Goal: Task Accomplishment & Management: Manage account settings

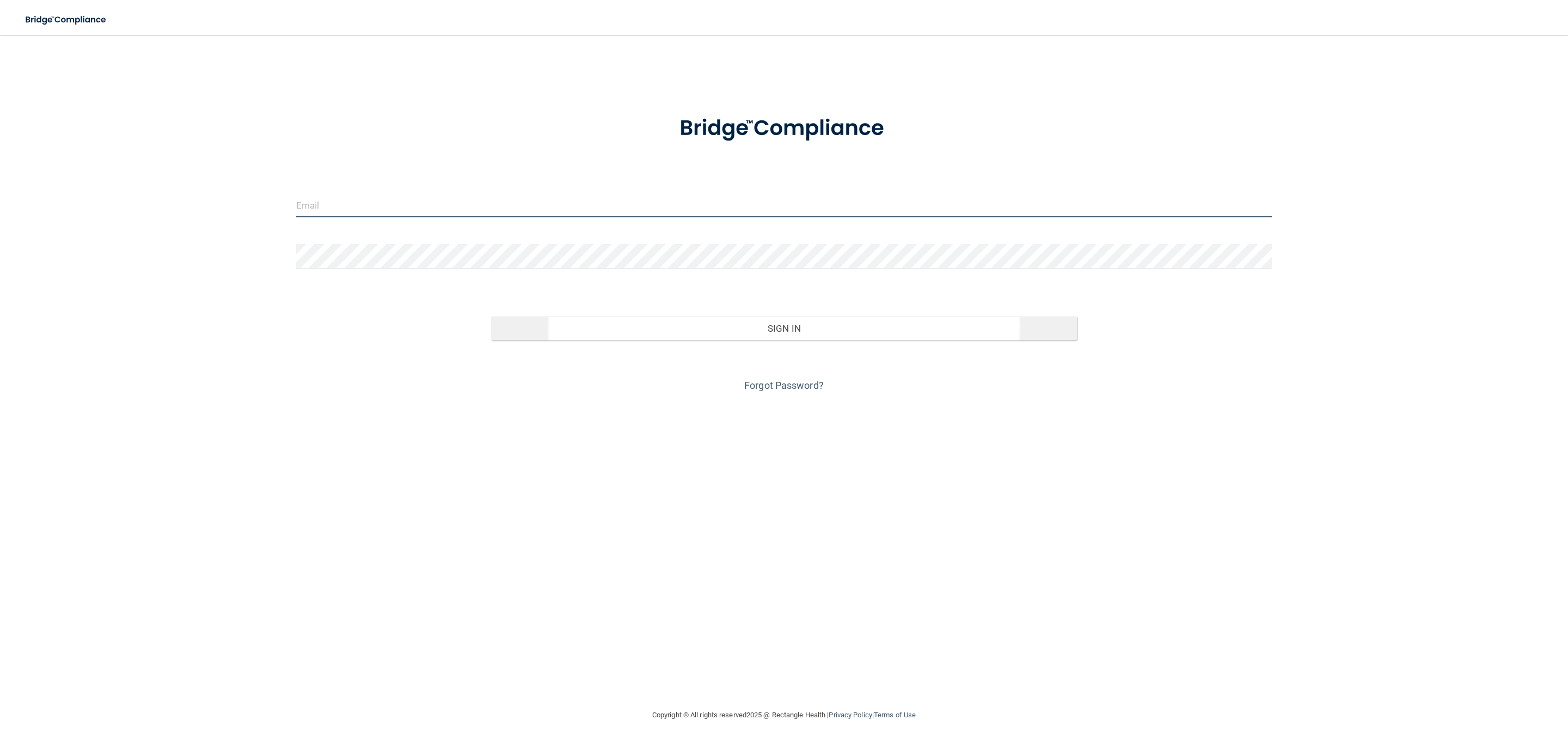
type input "[EMAIL_ADDRESS][DOMAIN_NAME]"
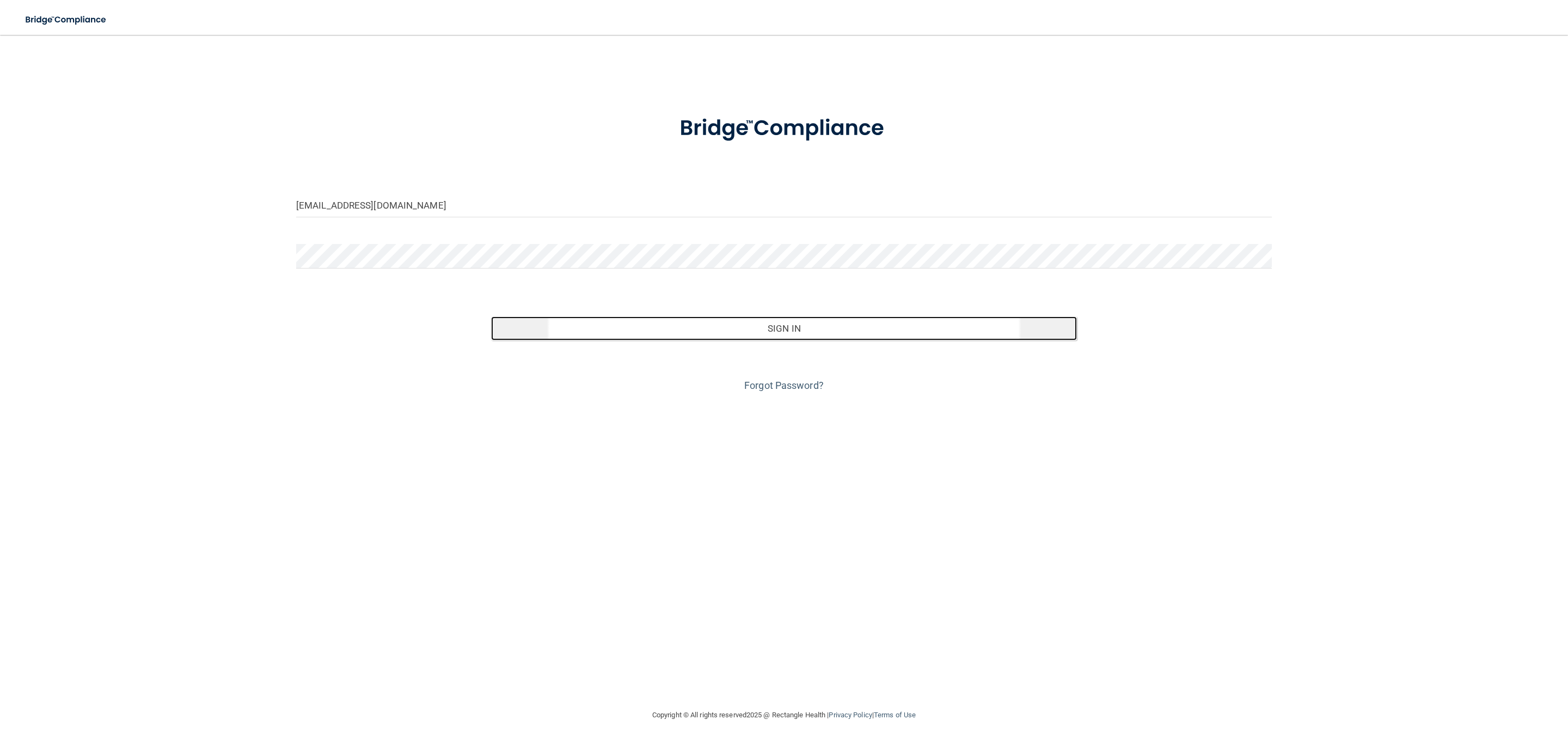
click at [820, 331] on button "Sign In" at bounding box center [783, 328] width 586 height 24
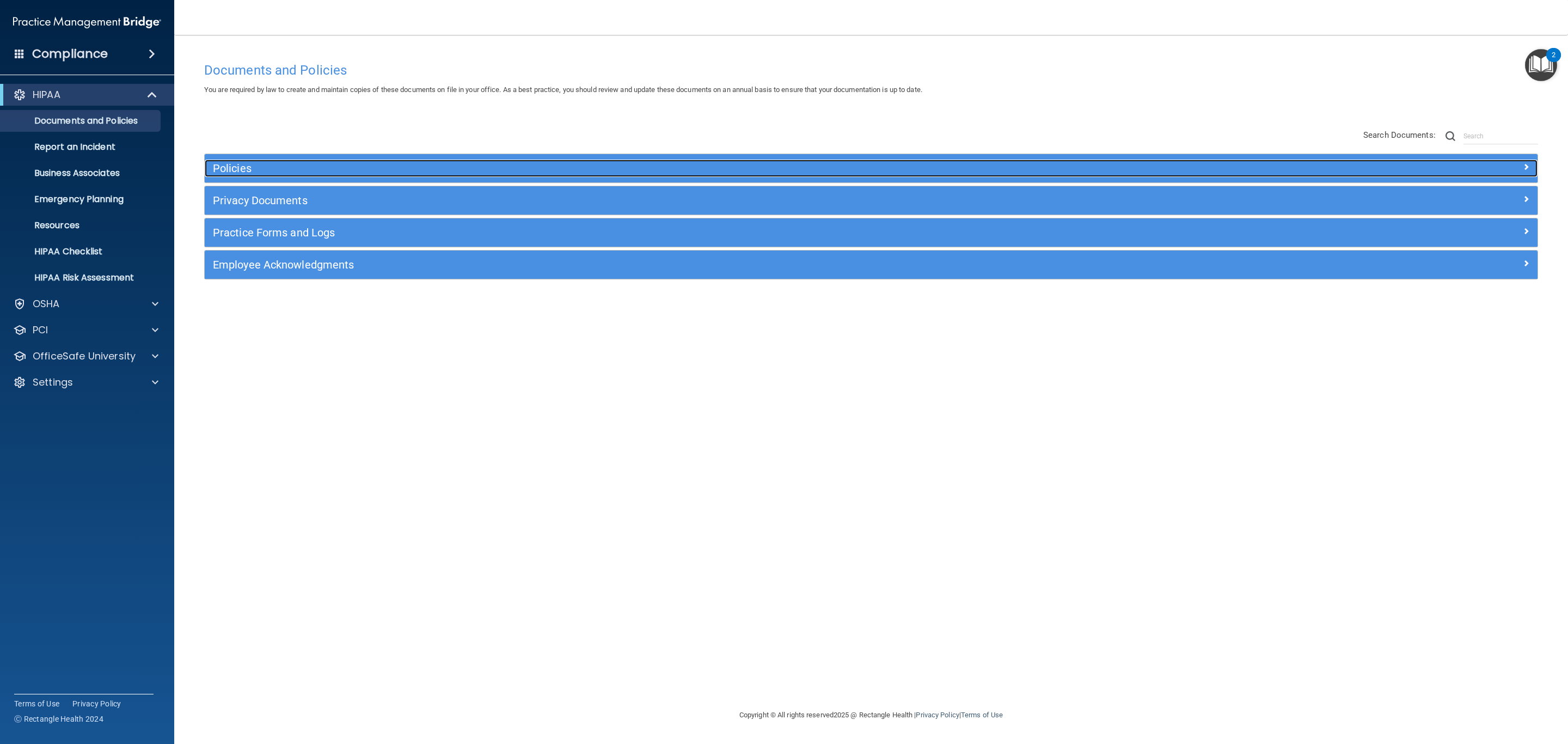
click at [459, 172] on h5 "Policies" at bounding box center [704, 168] width 983 height 12
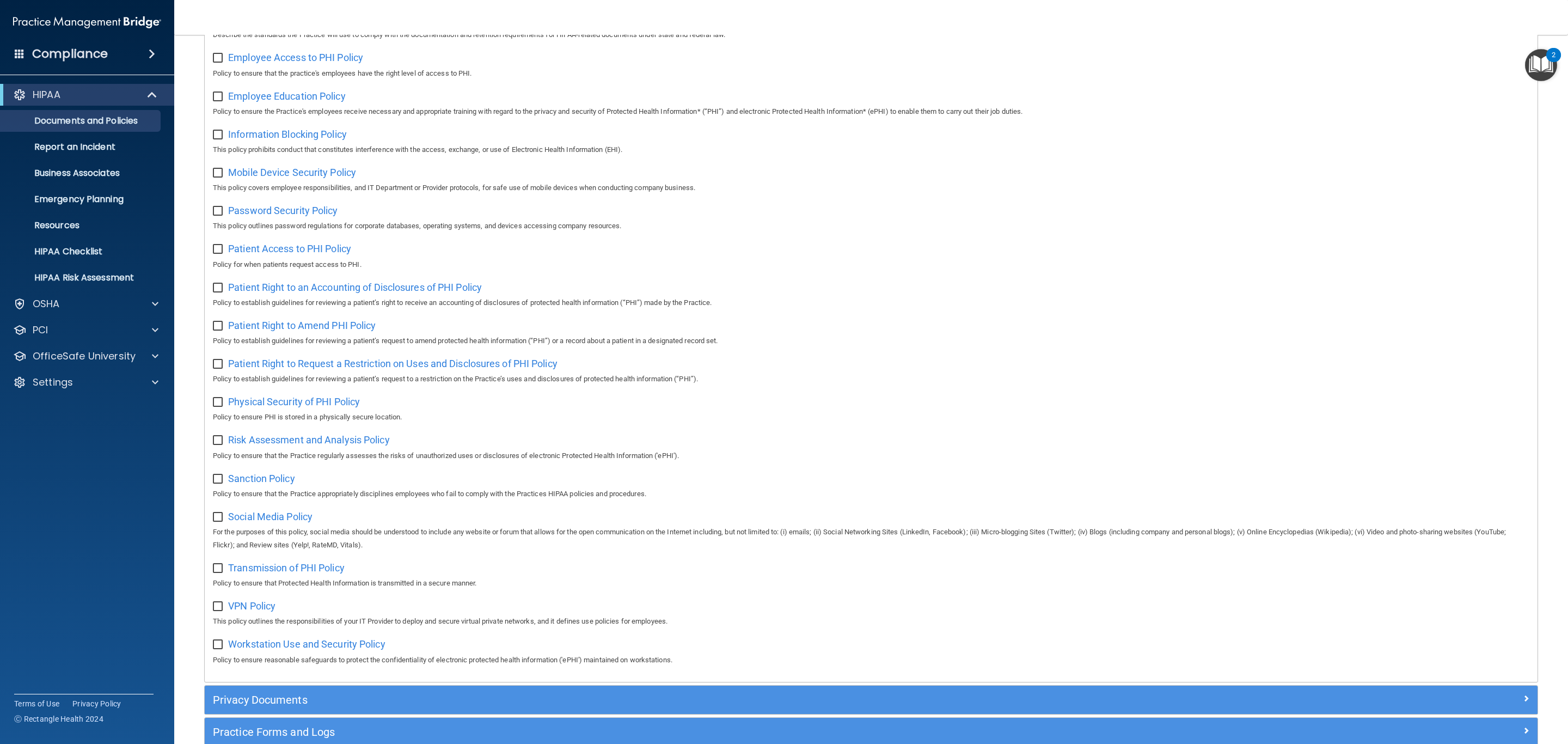
scroll to position [463, 0]
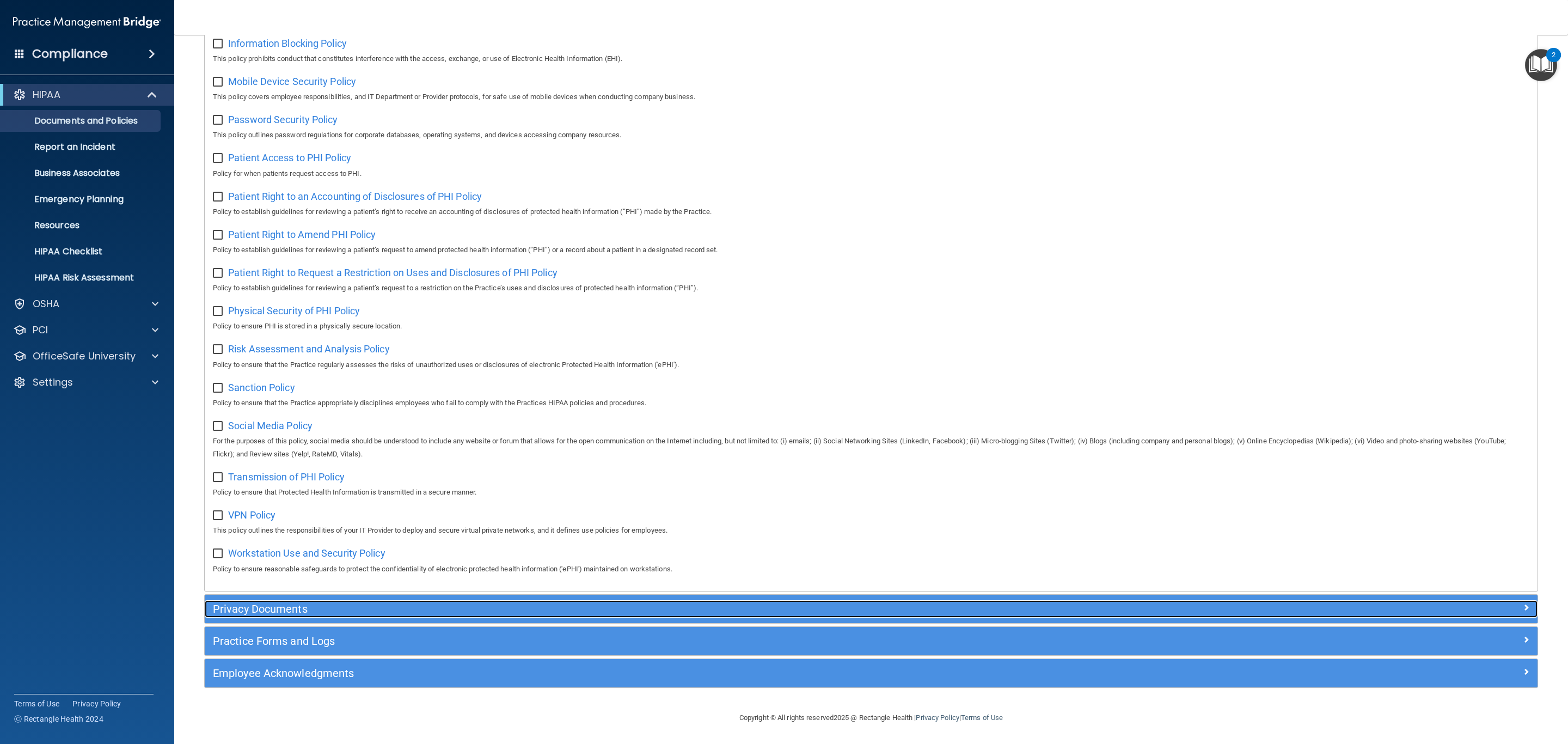
click at [355, 605] on h5 "Privacy Documents" at bounding box center [704, 609] width 983 height 12
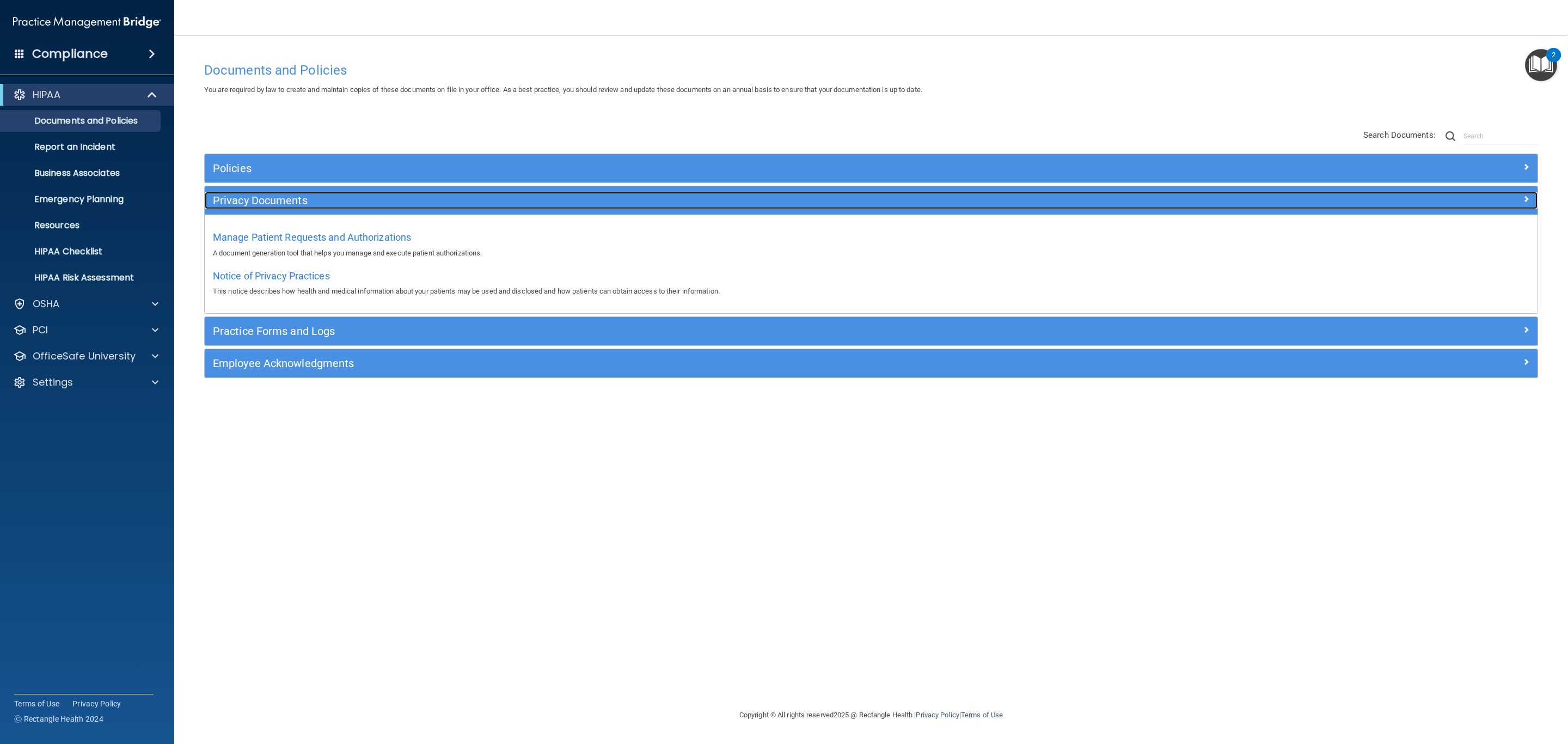
scroll to position [0, 0]
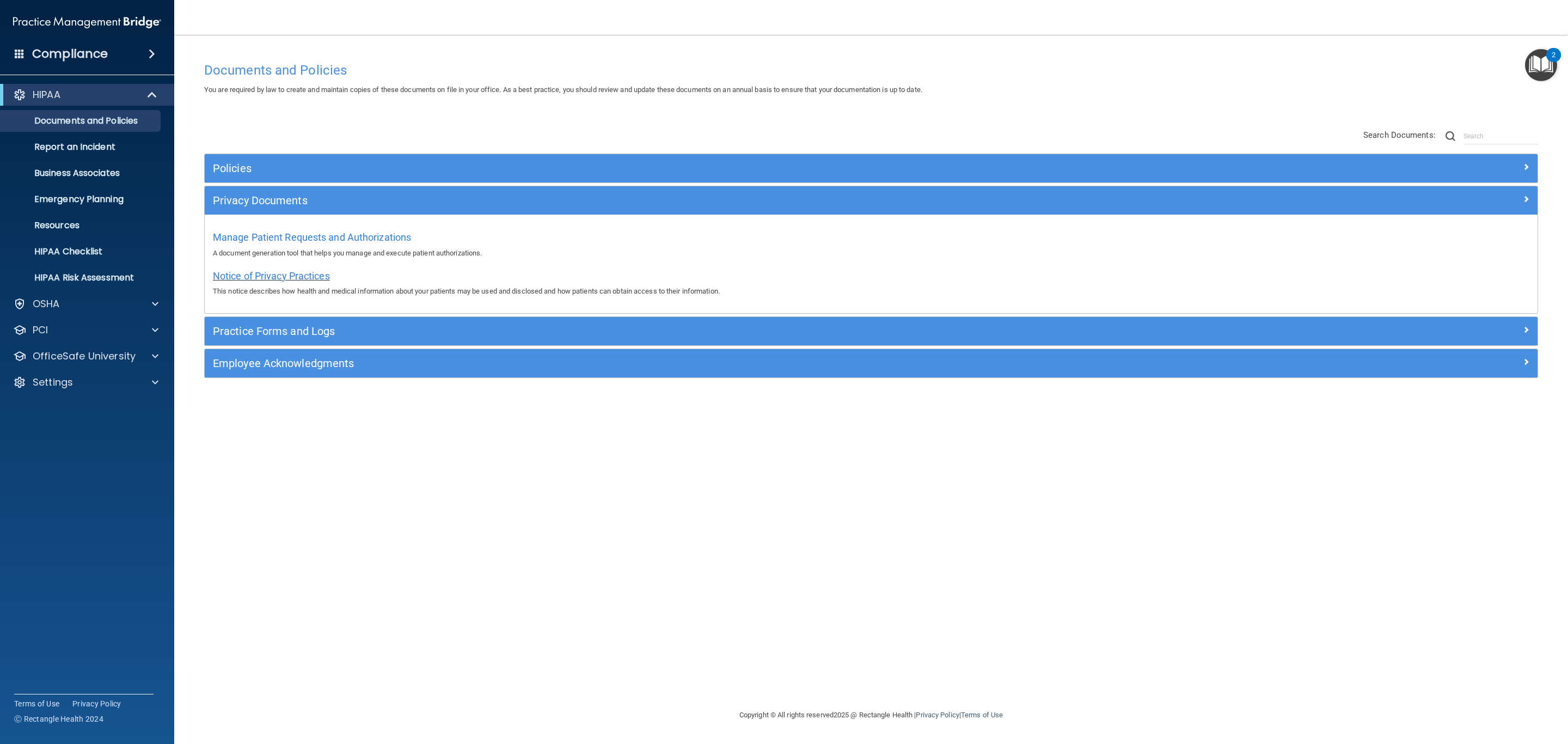
click at [280, 275] on span "Notice of Privacy Practices" at bounding box center [271, 275] width 117 height 11
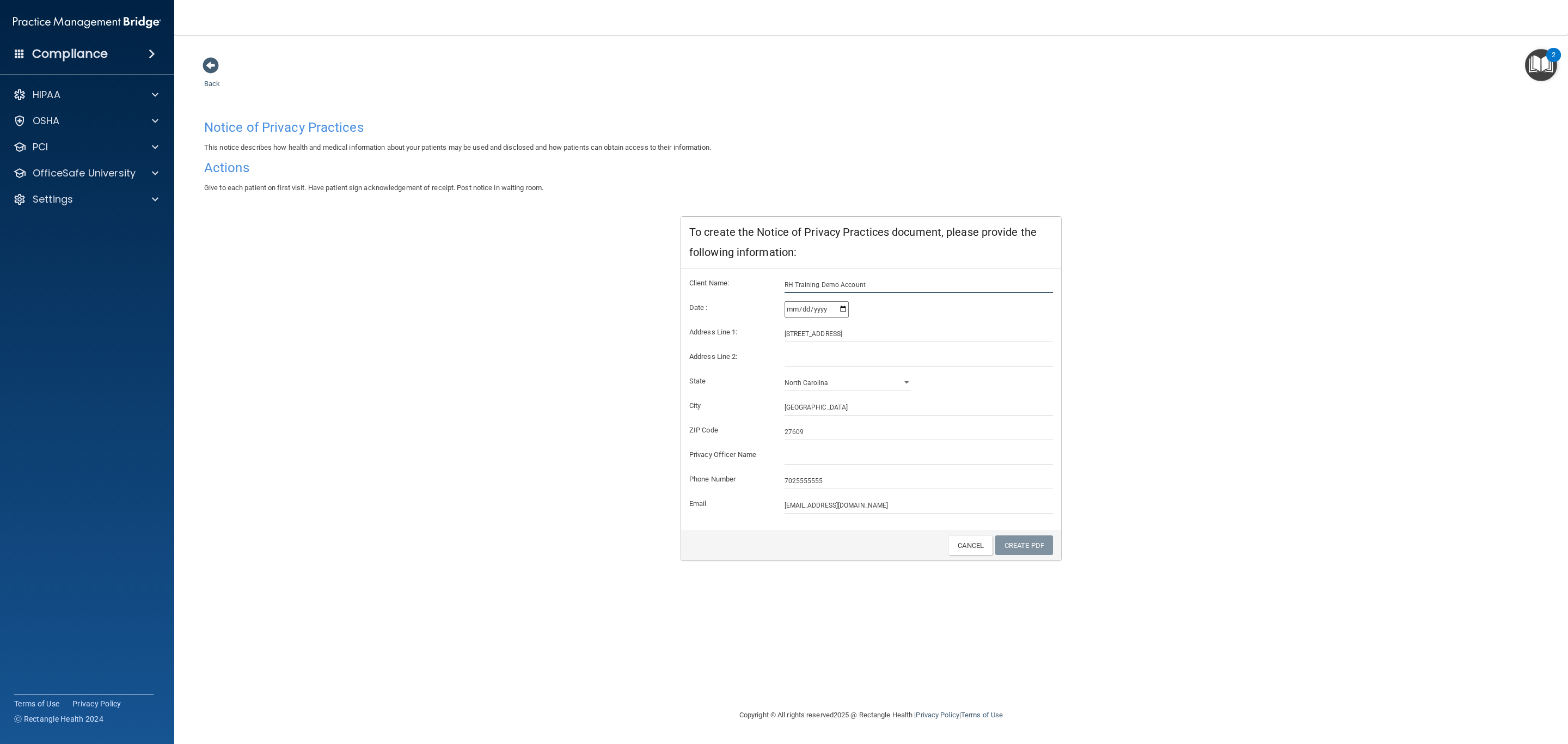
click at [864, 288] on input "RH Training Demo Account" at bounding box center [919, 285] width 269 height 16
click at [134, 95] on div "HIPAA" at bounding box center [73, 94] width 135 height 13
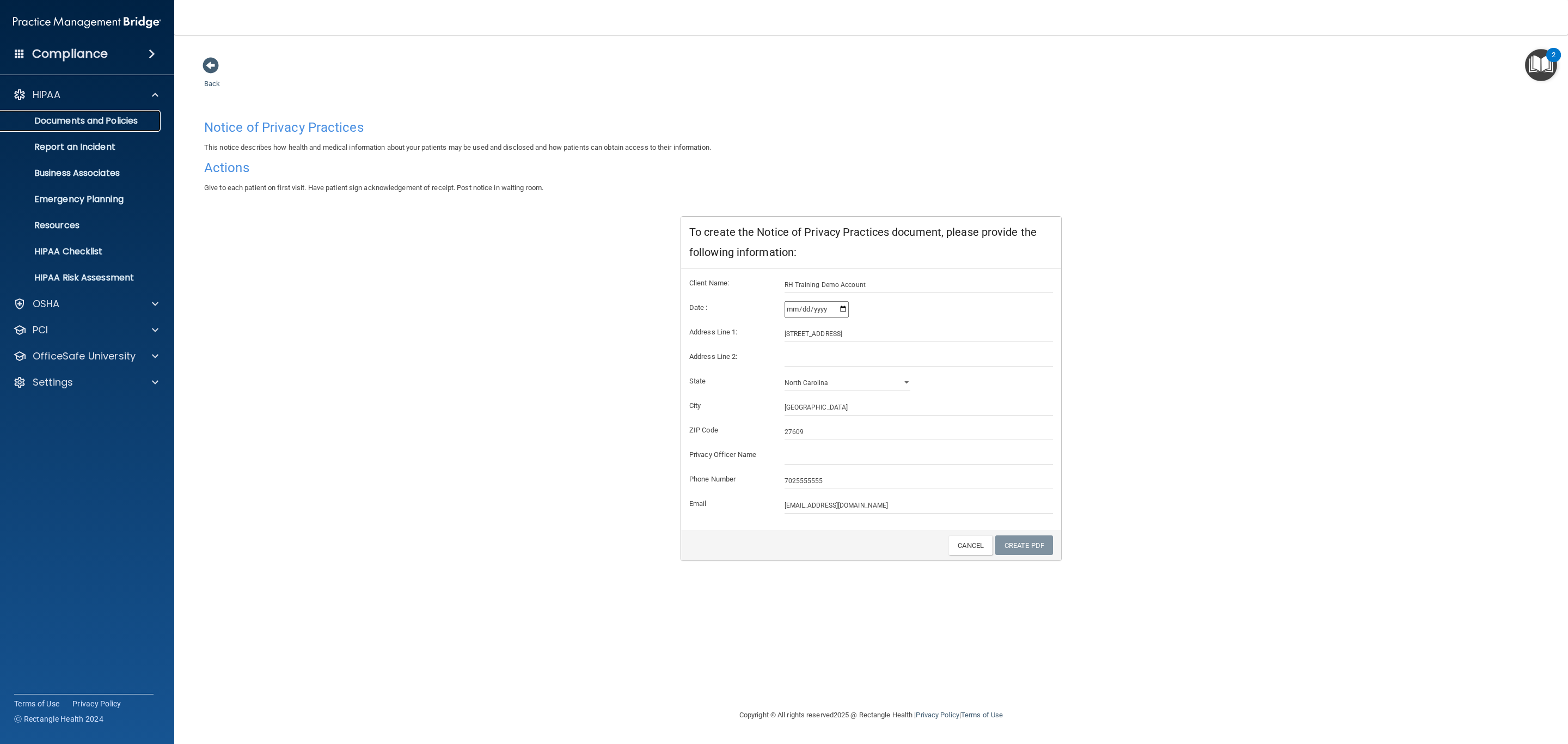
click at [112, 115] on p "Documents and Policies" at bounding box center [81, 121] width 149 height 11
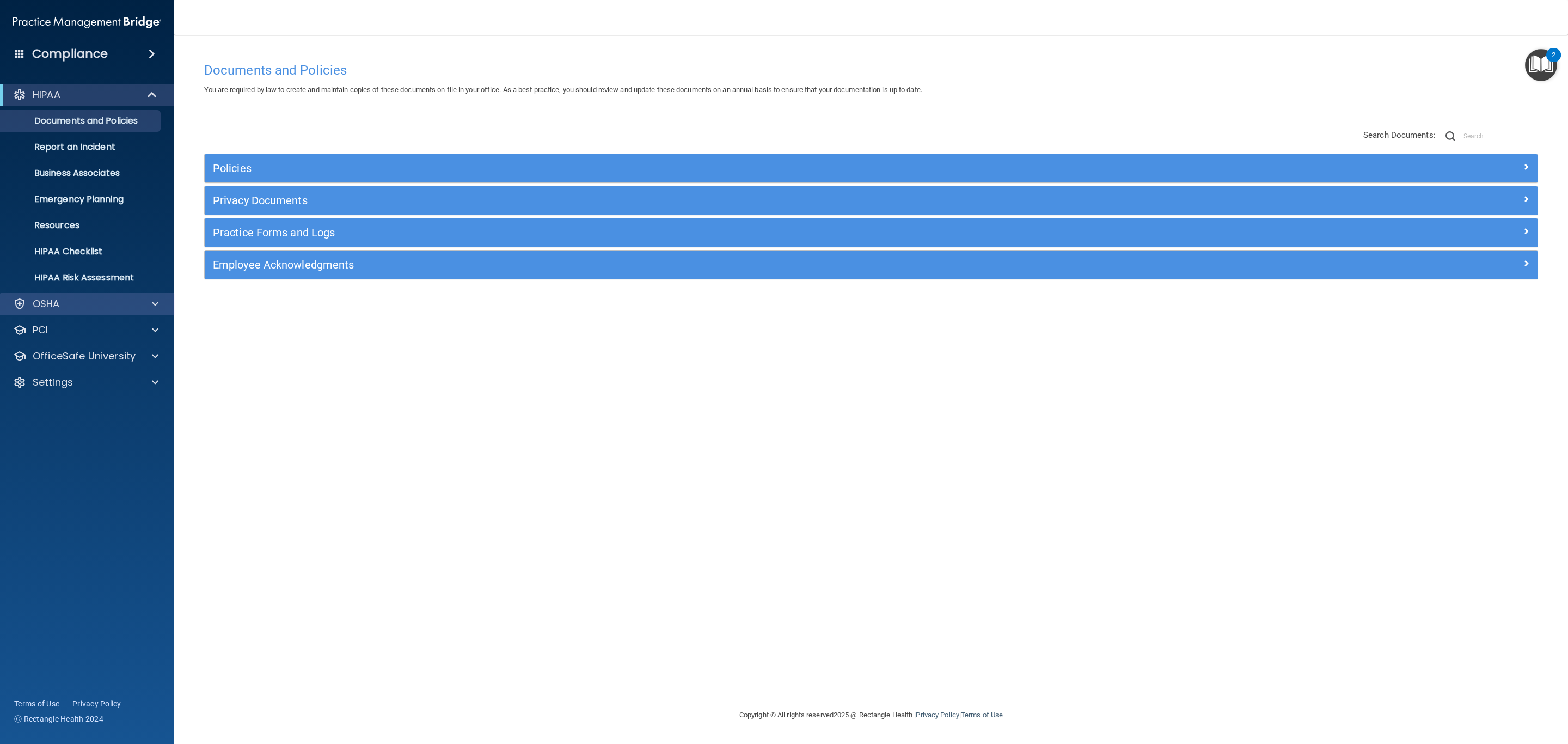
click at [23, 296] on div "OSHA" at bounding box center [87, 304] width 174 height 21
click at [68, 301] on div "OSHA" at bounding box center [73, 304] width 135 height 13
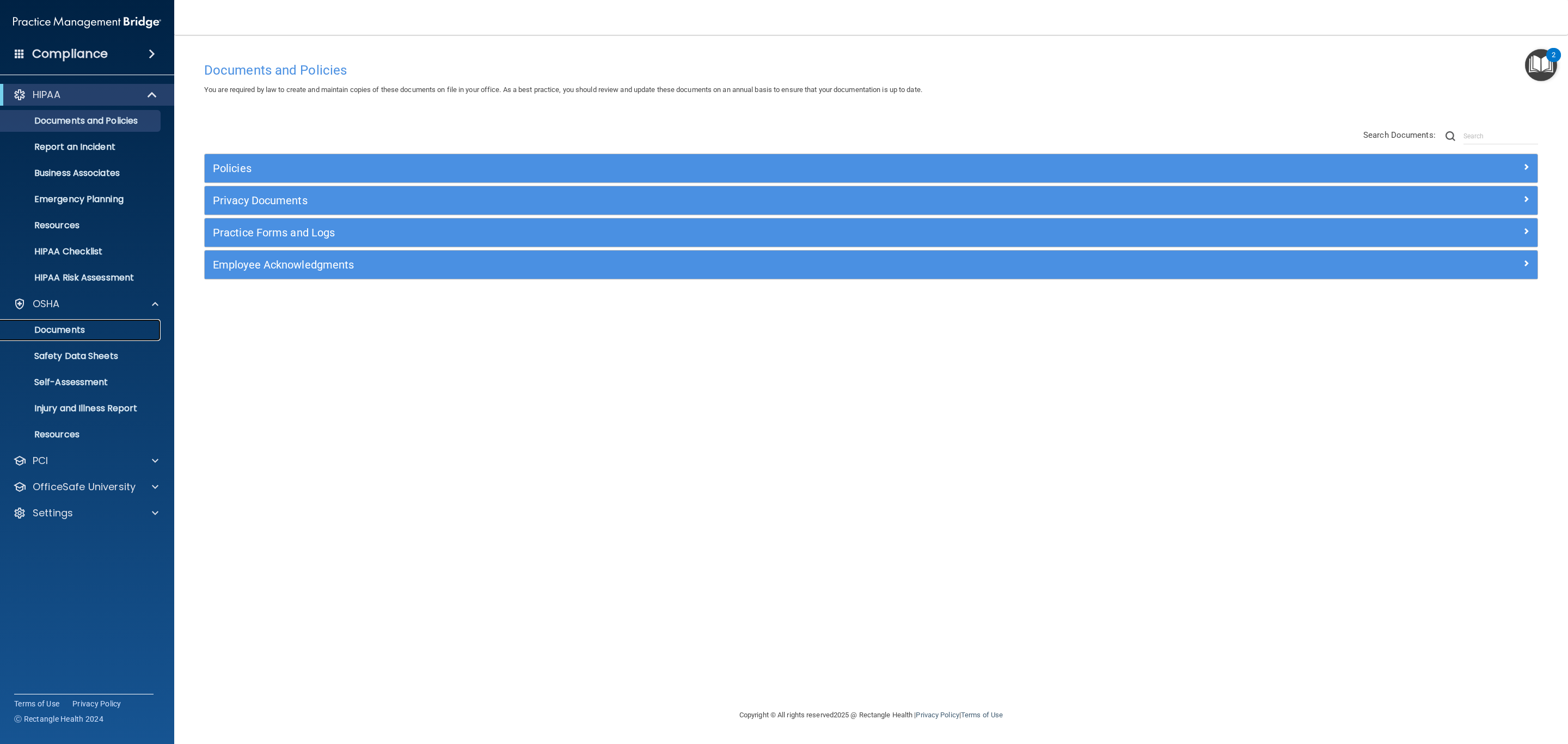
click at [94, 325] on p "Documents" at bounding box center [81, 330] width 149 height 11
click at [122, 154] on link "Report an Incident" at bounding box center [74, 146] width 172 height 21
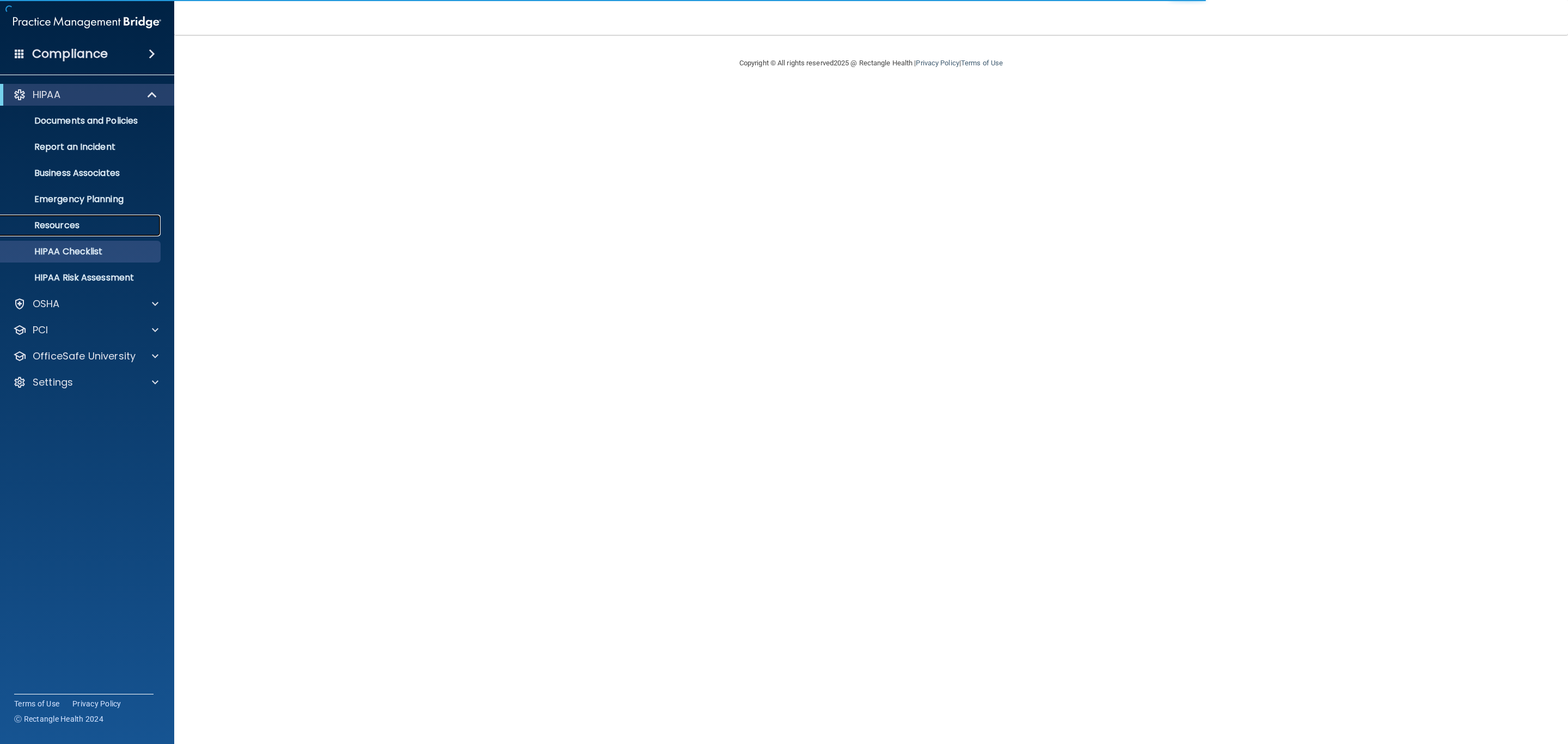
click at [110, 226] on p "Resources" at bounding box center [81, 225] width 149 height 11
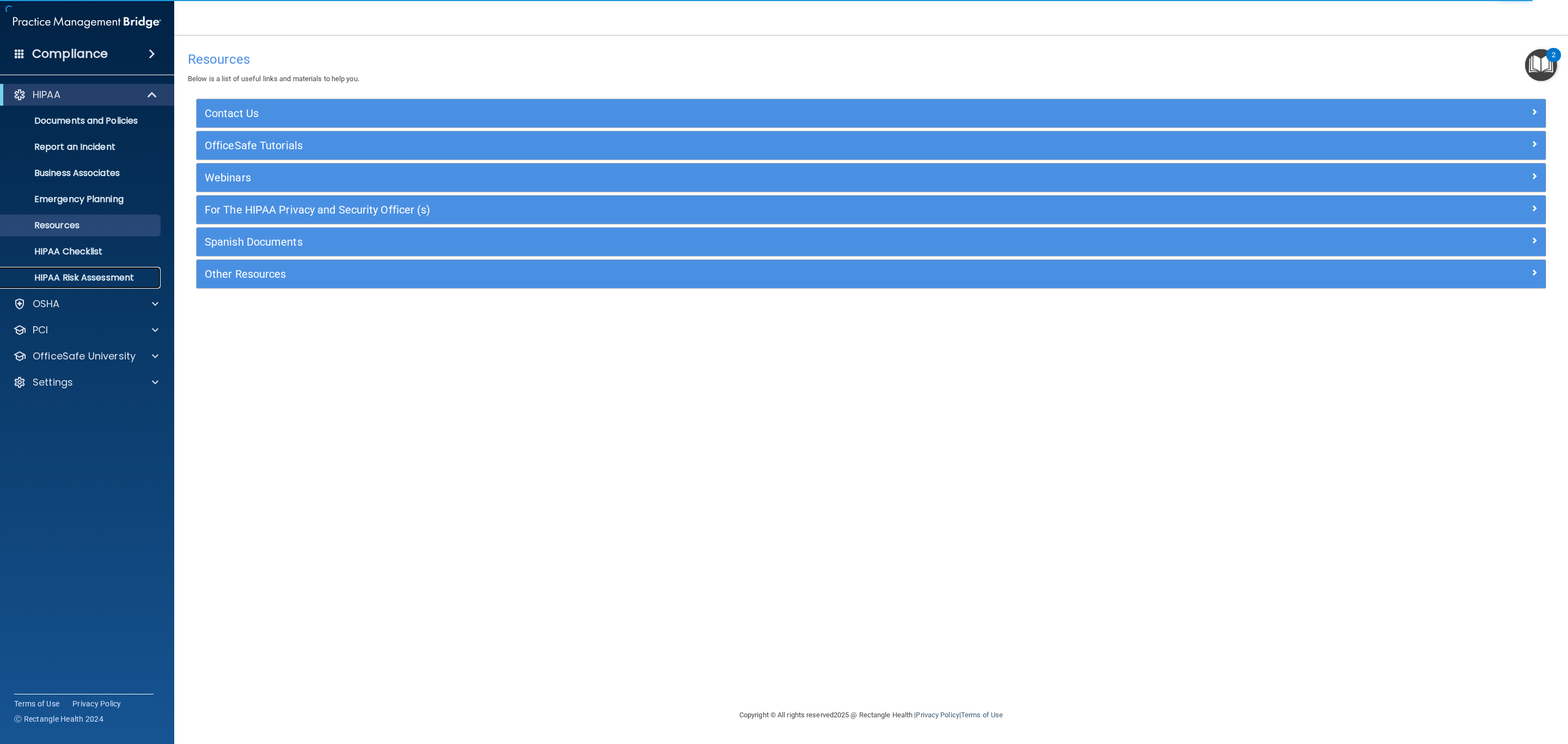
click at [124, 268] on link "HIPAA Risk Assessment" at bounding box center [74, 277] width 172 height 21
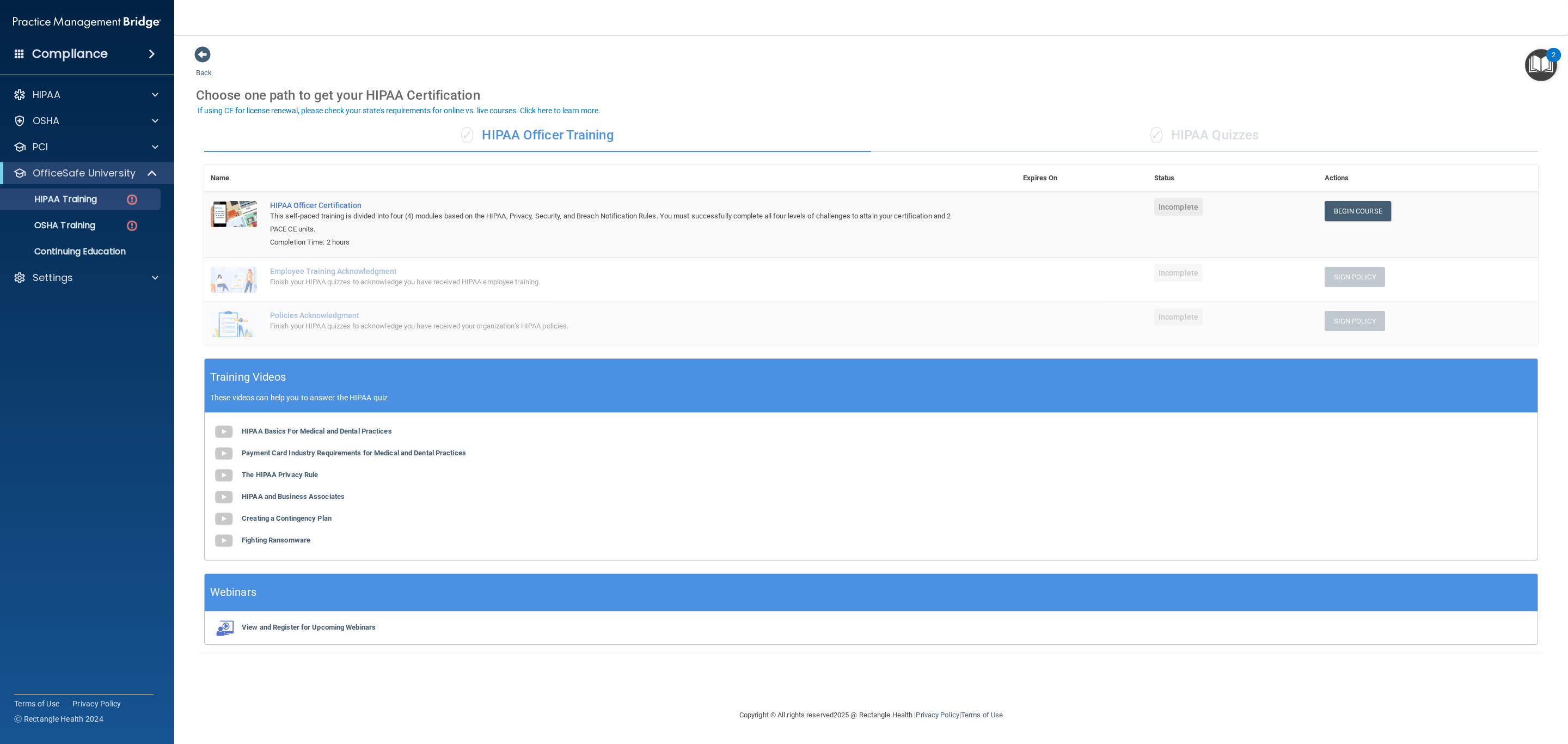
click at [1241, 138] on div "✓ HIPAA Quizzes" at bounding box center [1205, 135] width 667 height 32
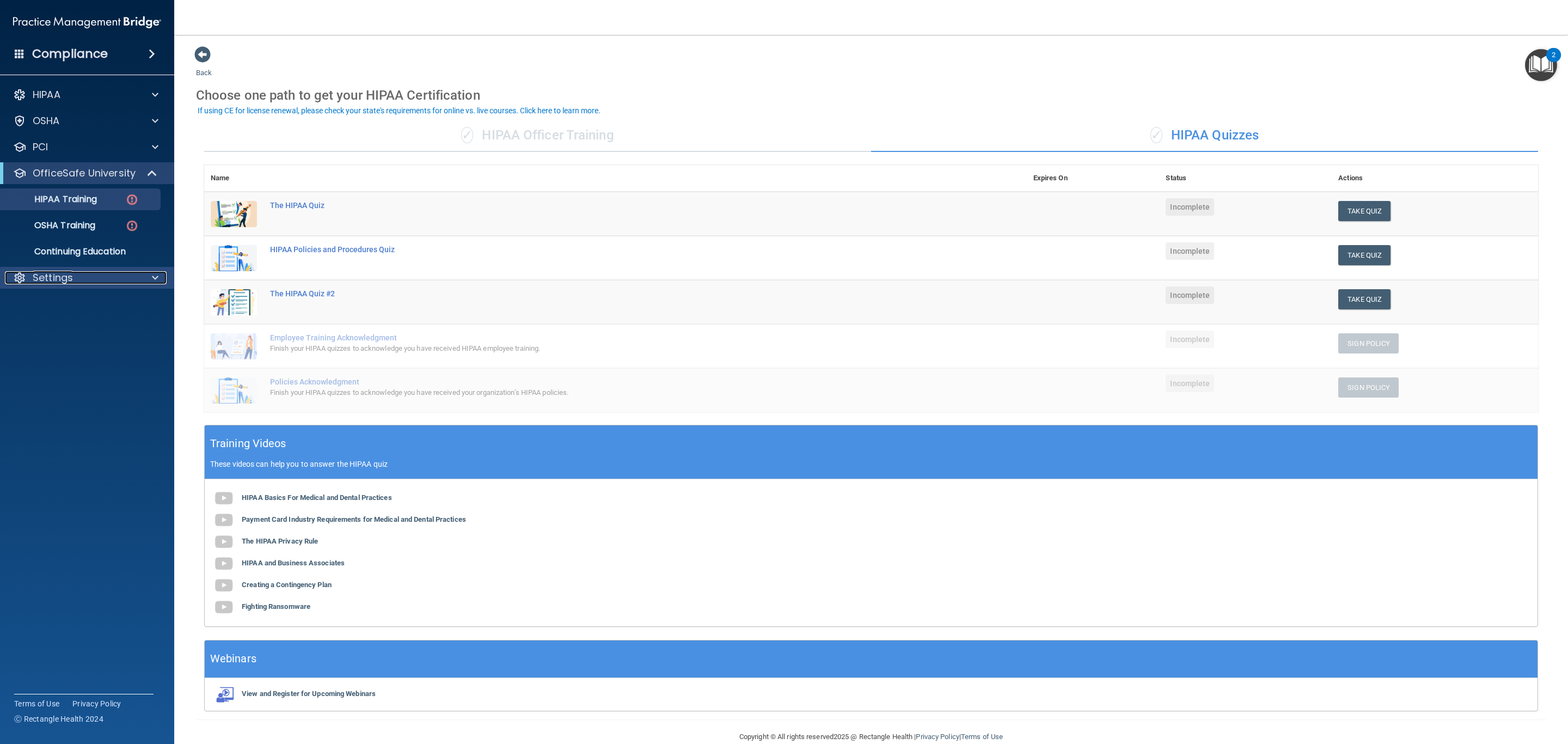
click at [98, 281] on div "Settings" at bounding box center [73, 277] width 135 height 13
click at [98, 325] on p "My Users" at bounding box center [81, 330] width 149 height 11
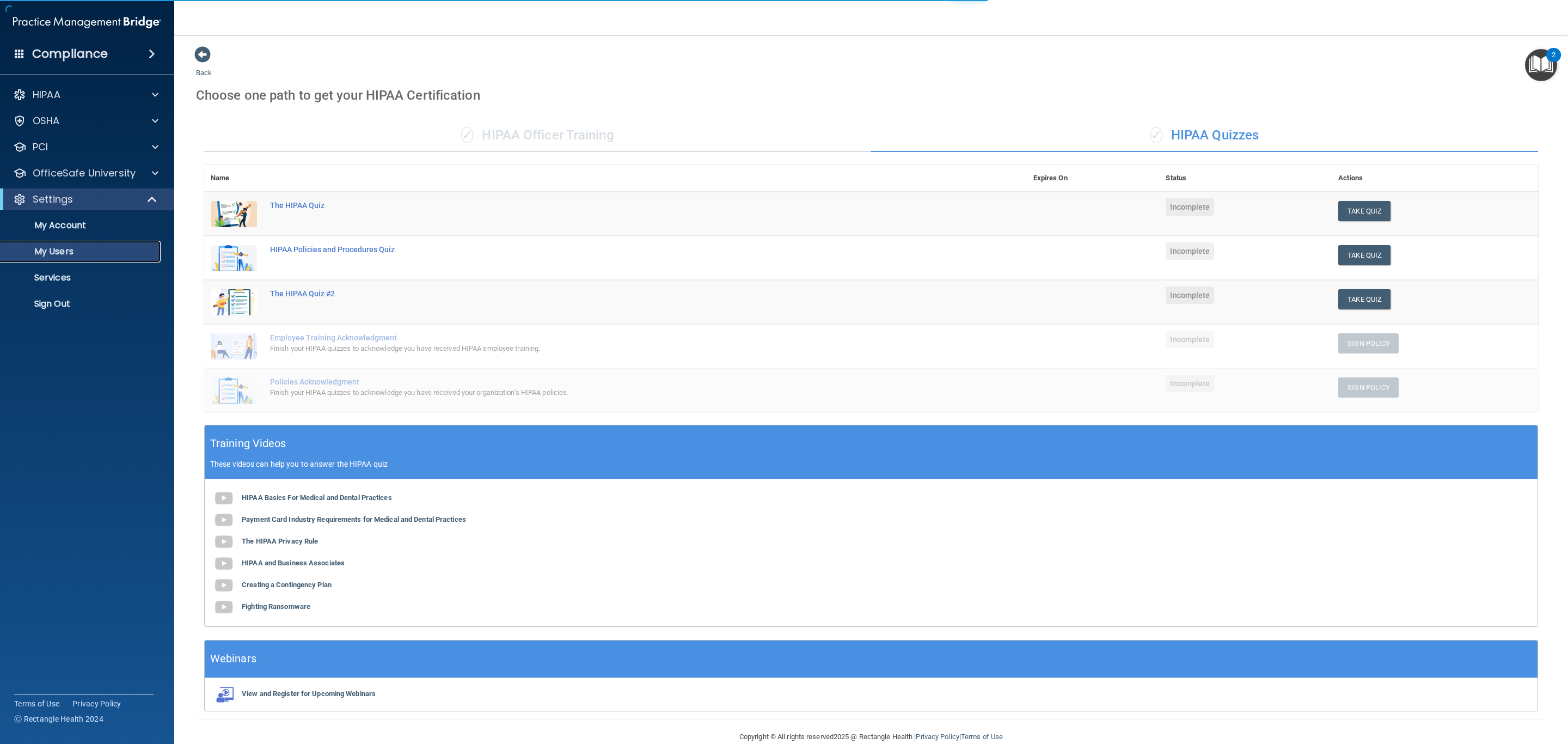
select select "20"
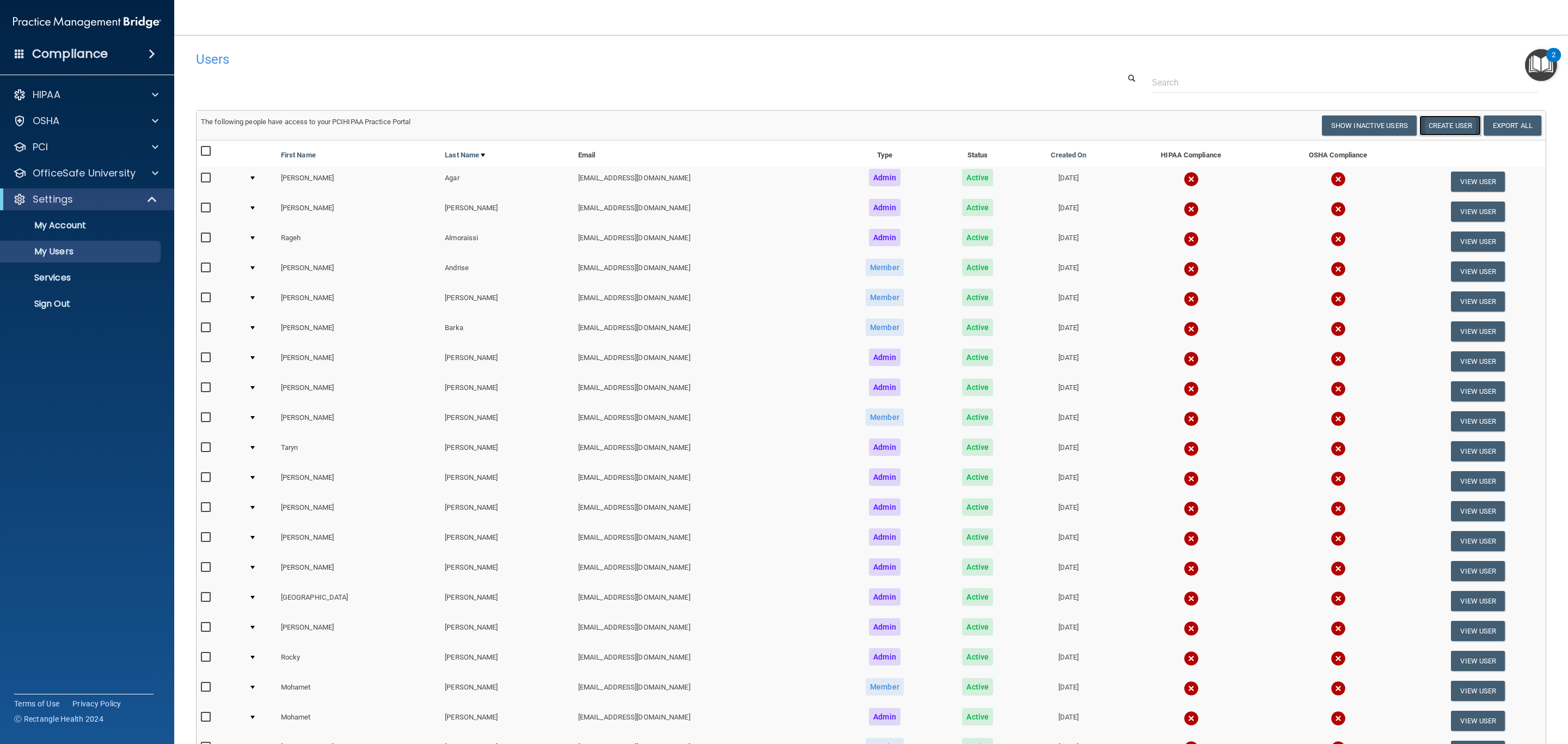
click at [1453, 130] on button "Create User" at bounding box center [1450, 126] width 62 height 21
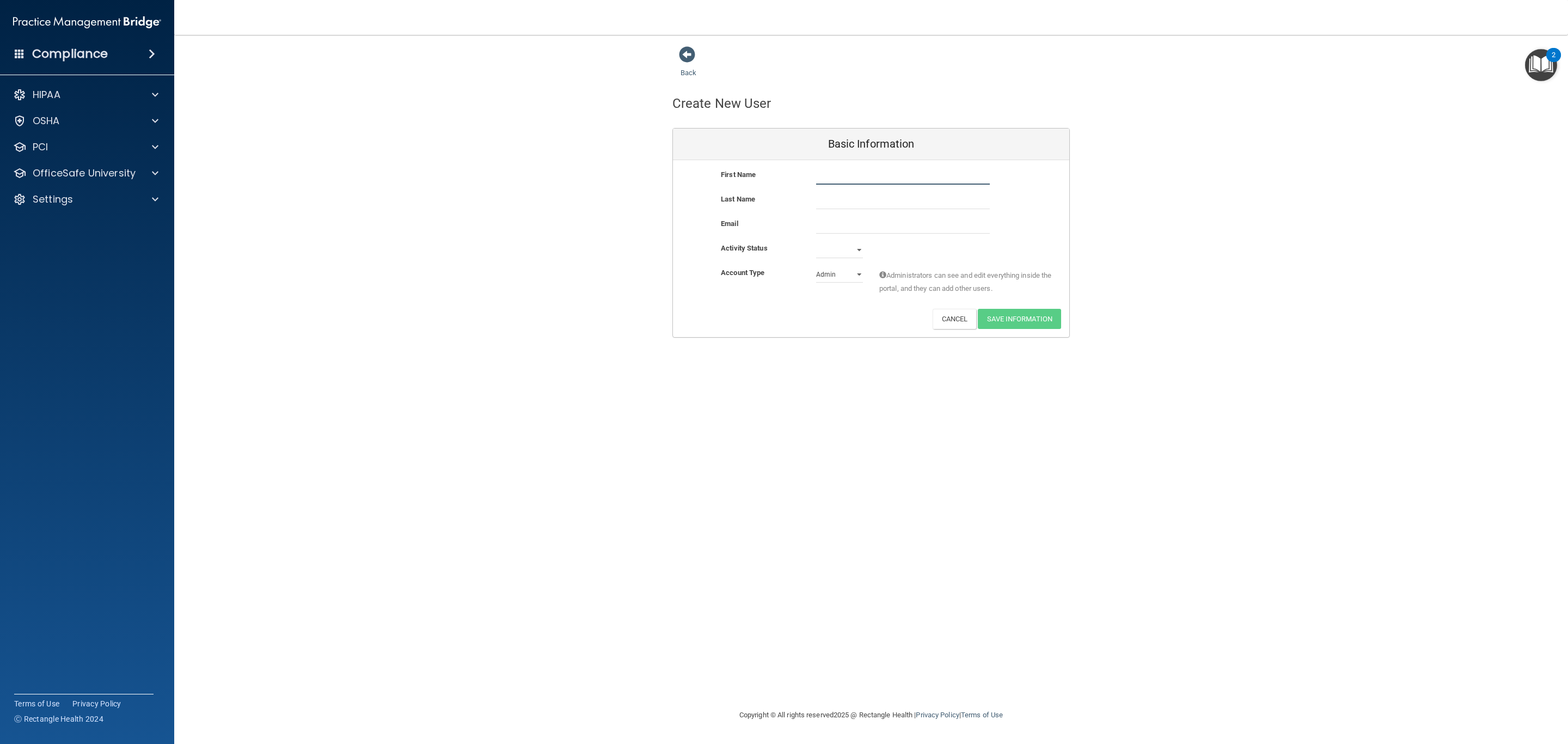
click at [902, 172] on input "text" at bounding box center [903, 176] width 174 height 16
drag, startPoint x: 845, startPoint y: 239, endPoint x: 845, endPoint y: 251, distance: 12.0
click at [845, 245] on div "First Name Last Name Email Activity Status Active Inactive Account Type Practic…" at bounding box center [871, 248] width 397 height 177
click at [842, 236] on div "Email" at bounding box center [871, 229] width 397 height 25
click at [842, 247] on select "Active Inactive" at bounding box center [840, 250] width 47 height 16
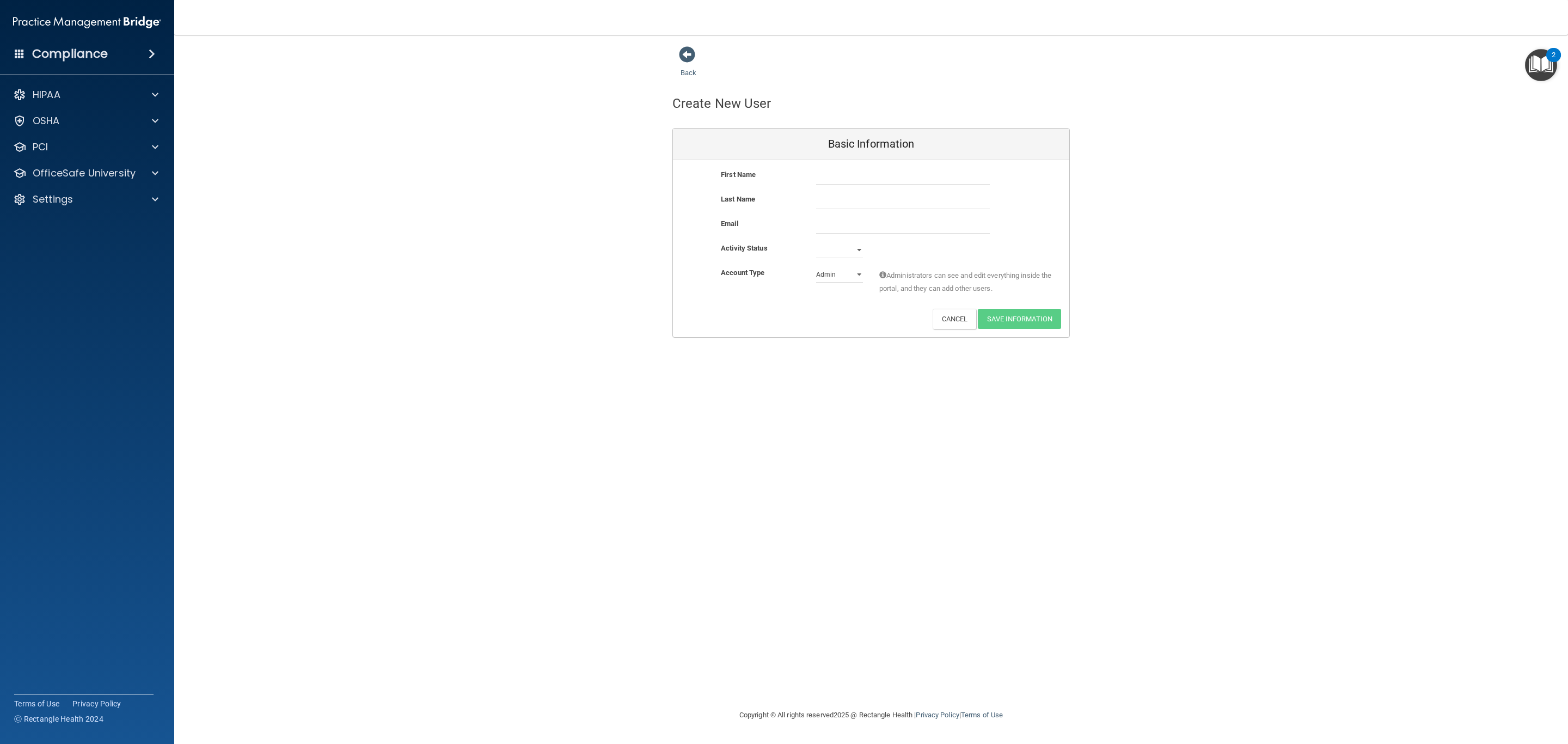
click at [991, 204] on div at bounding box center [903, 200] width 190 height 16
click at [845, 265] on div "Activity Status Active Inactive" at bounding box center [871, 254] width 397 height 25
click at [845, 271] on select "Admin Member" at bounding box center [840, 274] width 47 height 16
click at [1099, 213] on div "Back Create New User Basic Information First Name Last Name Email Activity Stat…" at bounding box center [871, 192] width 1351 height 292
click at [963, 322] on button "Cancel" at bounding box center [955, 319] width 44 height 21
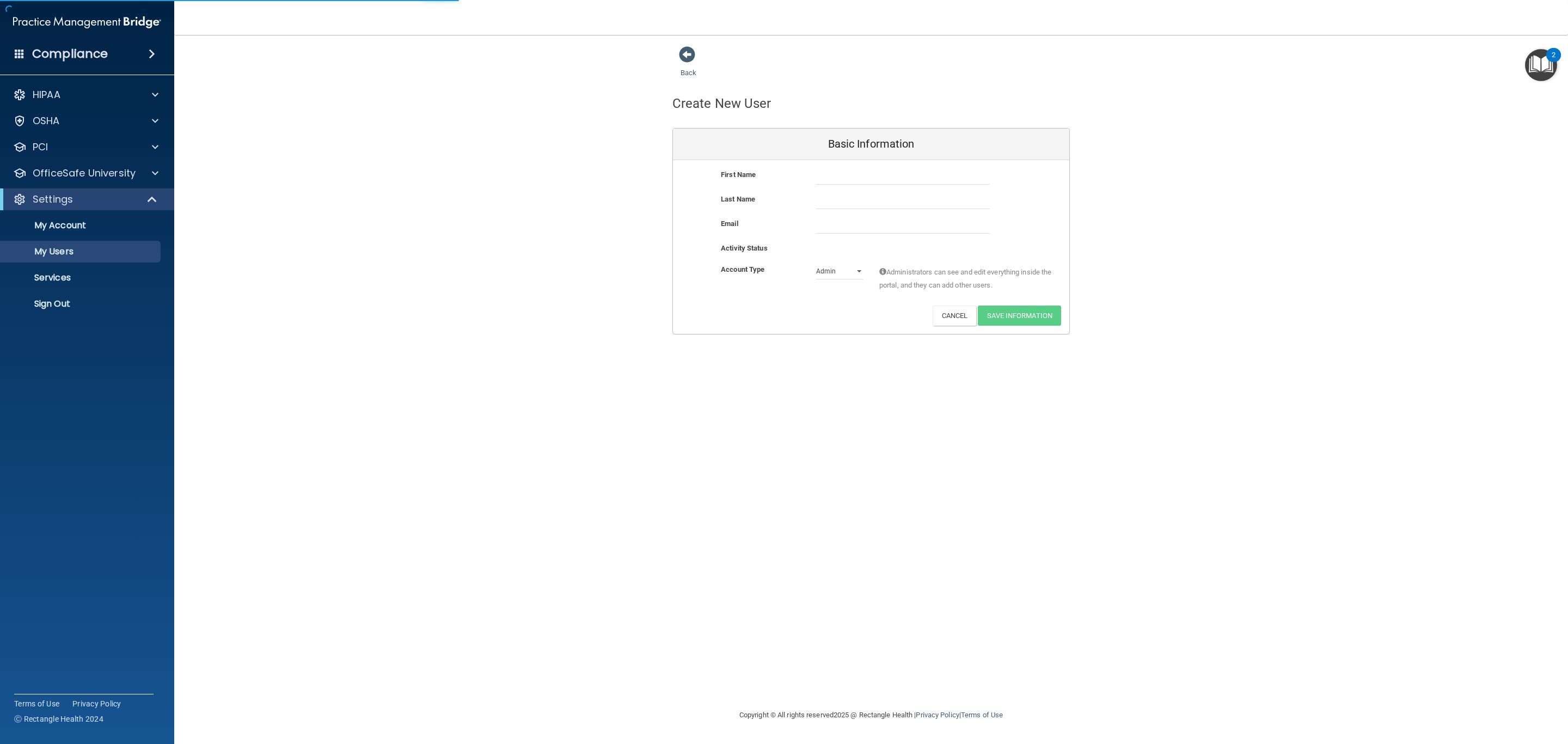
select select "20"
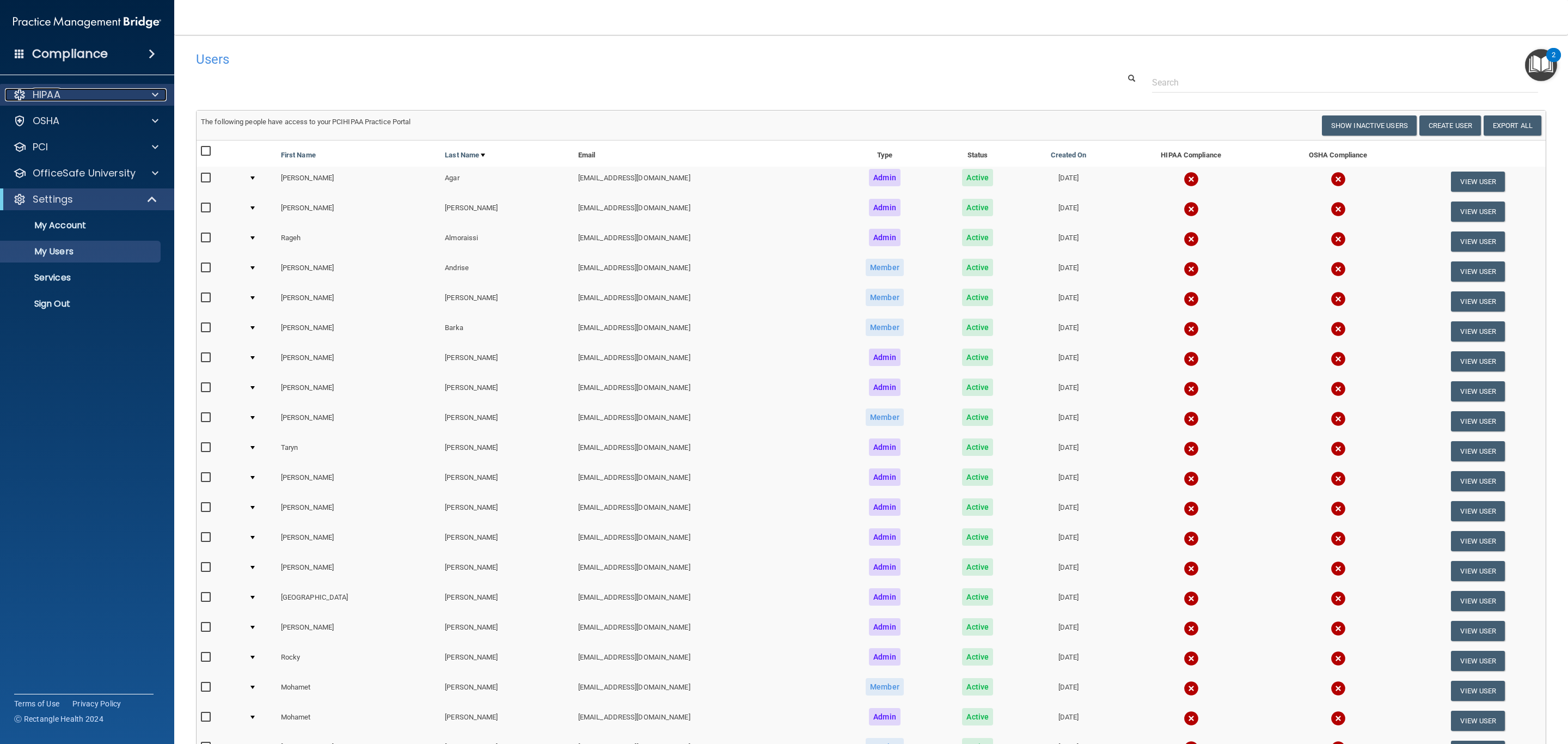
click at [97, 91] on div "HIPAA" at bounding box center [73, 94] width 135 height 13
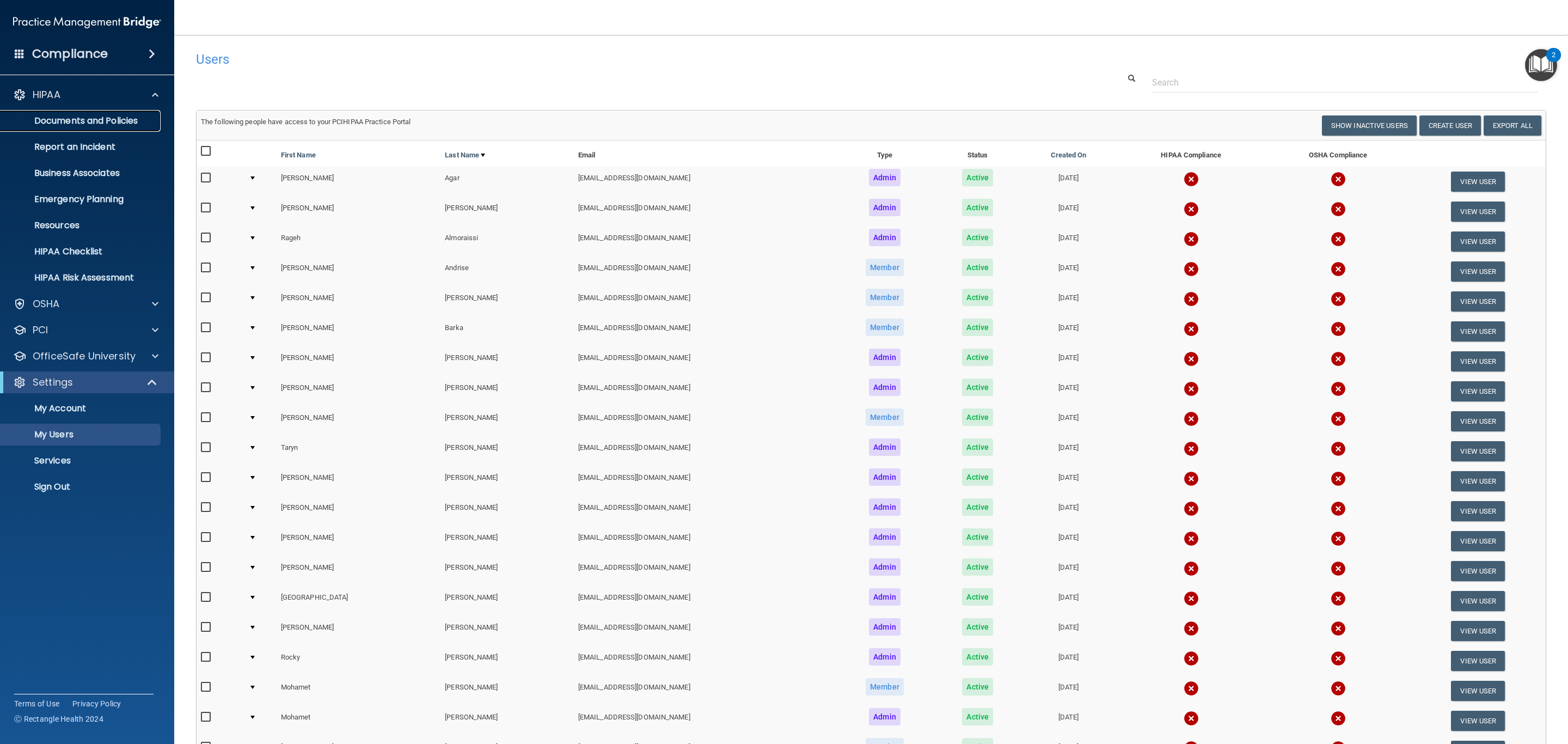
click at [103, 113] on link "Documents and Policies" at bounding box center [74, 121] width 172 height 21
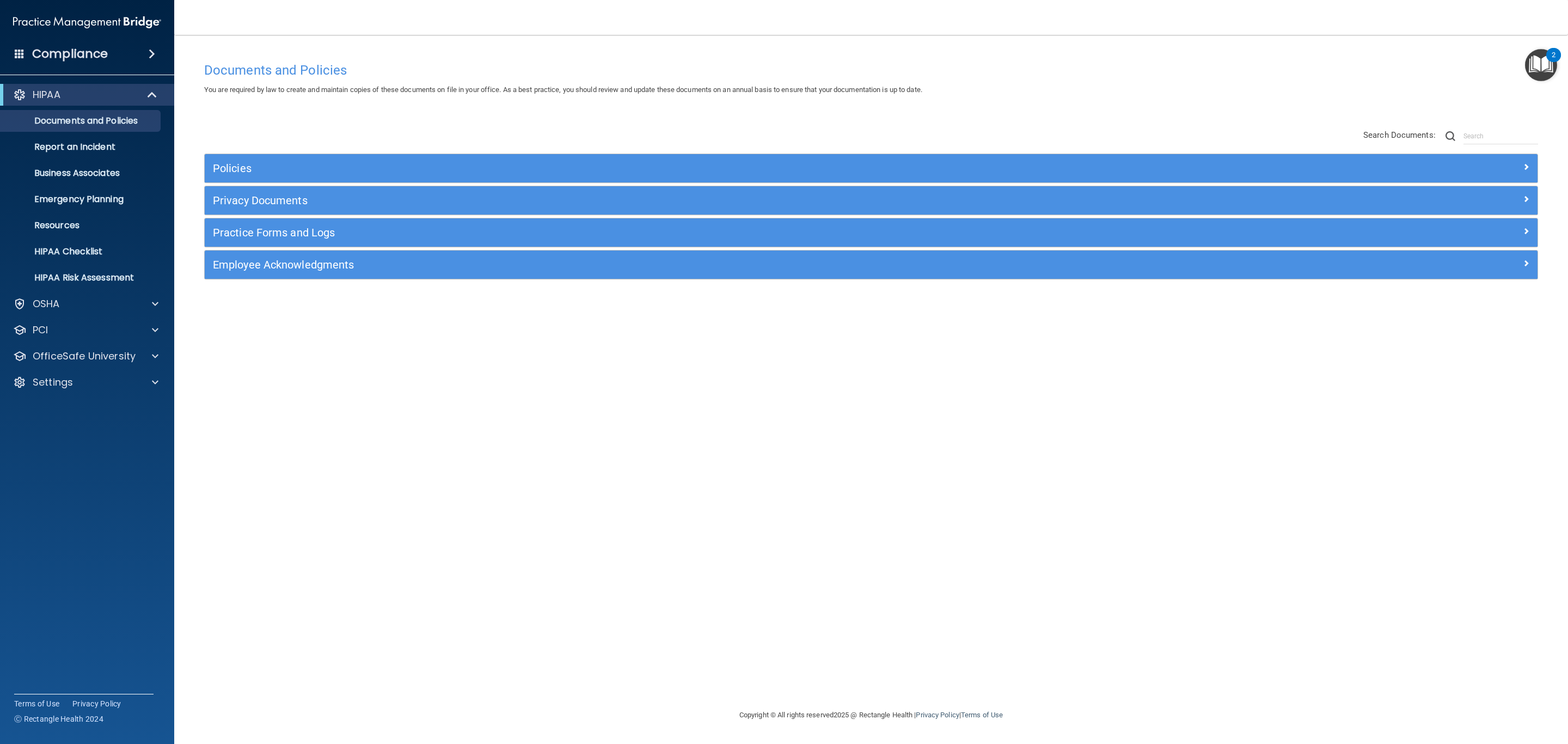
click at [322, 180] on div "Policies" at bounding box center [870, 168] width 1333 height 28
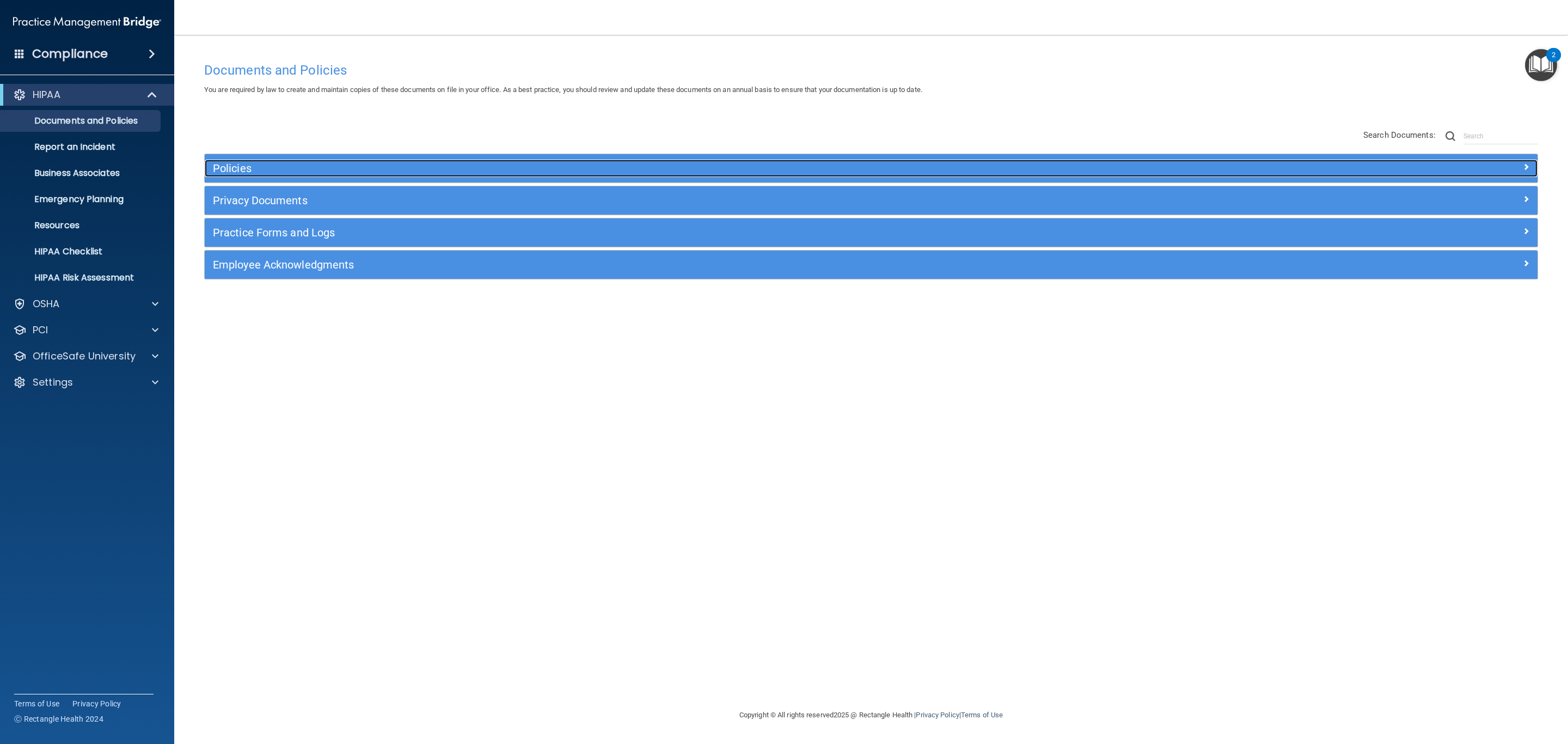
click at [350, 162] on h5 "Policies" at bounding box center [704, 168] width 983 height 12
